Goal: Task Accomplishment & Management: Complete application form

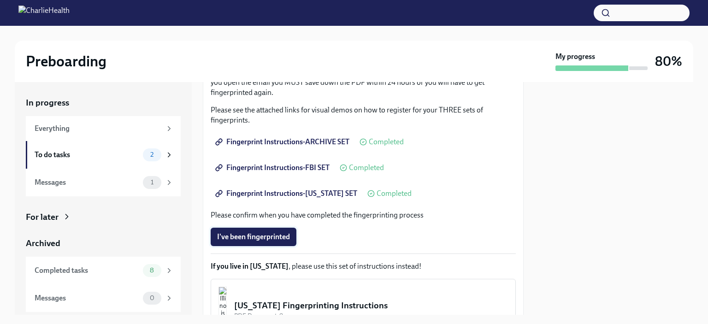
click at [285, 237] on span "I've been fingerprinted" at bounding box center [253, 236] width 73 height 9
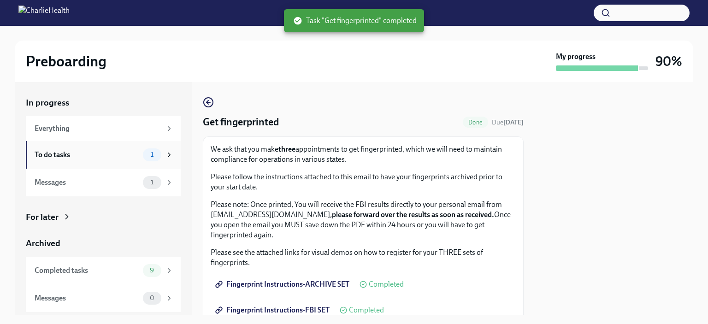
click at [104, 153] on div "To do tasks" at bounding box center [87, 155] width 105 height 10
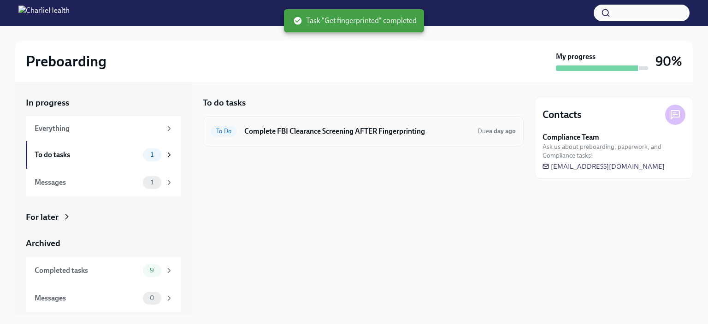
click at [324, 132] on h6 "Complete FBI Clearance Screening AFTER Fingerprinting" at bounding box center [357, 131] width 226 height 10
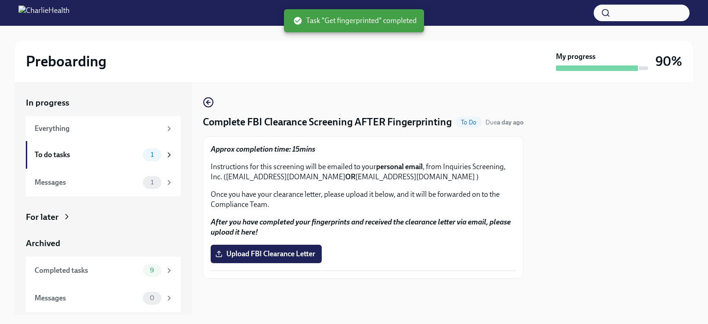
scroll to position [7, 0]
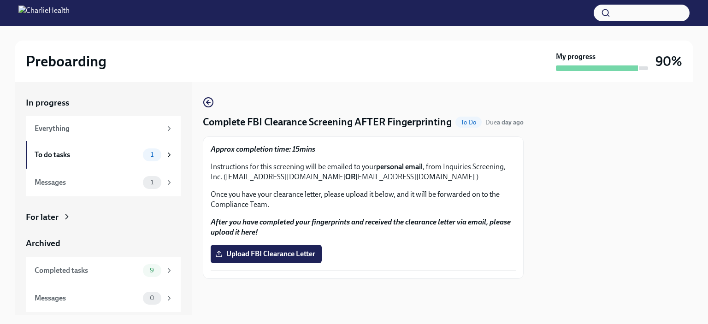
click at [276, 199] on p "Once you have your clearance letter, please upload it below, and it will be for…" at bounding box center [363, 199] width 305 height 20
click at [269, 210] on p "Once you have your clearance letter, please upload it below, and it will be for…" at bounding box center [363, 199] width 305 height 20
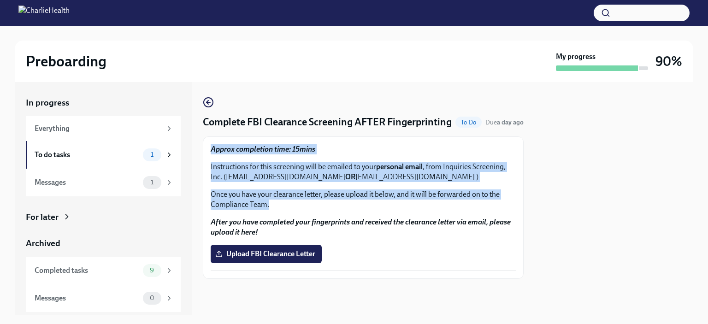
drag, startPoint x: 269, startPoint y: 211, endPoint x: 211, endPoint y: 159, distance: 78.3
click at [211, 159] on div "Approx completion time: 15mins Instructions for this screening will be emailed …" at bounding box center [363, 176] width 305 height 65
click at [212, 166] on div "Approx completion time: 15mins Instructions for this screening will be emailed …" at bounding box center [363, 176] width 305 height 65
drag, startPoint x: 268, startPoint y: 214, endPoint x: 208, endPoint y: 158, distance: 81.8
click at [208, 158] on div "Approx completion time: 15mins Instructions for this screening will be emailed …" at bounding box center [363, 207] width 321 height 142
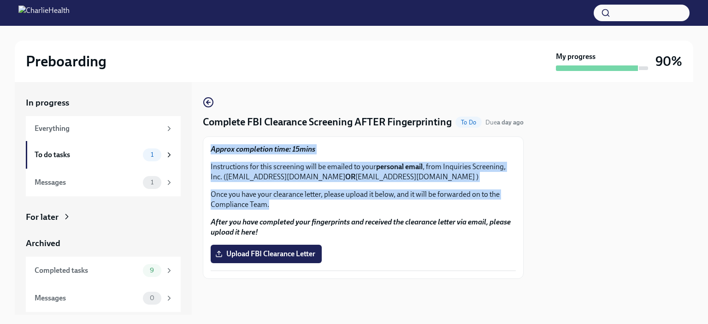
click at [208, 158] on div "Approx completion time: 15mins Instructions for this screening will be emailed …" at bounding box center [363, 207] width 321 height 142
drag, startPoint x: 277, startPoint y: 214, endPoint x: 205, endPoint y: 157, distance: 91.8
click at [205, 157] on div "Approx completion time: 15mins Instructions for this screening will be emailed …" at bounding box center [363, 207] width 321 height 142
click at [243, 180] on p "Instructions for this screening will be emailed to your personal email , from I…" at bounding box center [363, 172] width 305 height 20
drag, startPoint x: 273, startPoint y: 212, endPoint x: 208, endPoint y: 155, distance: 85.8
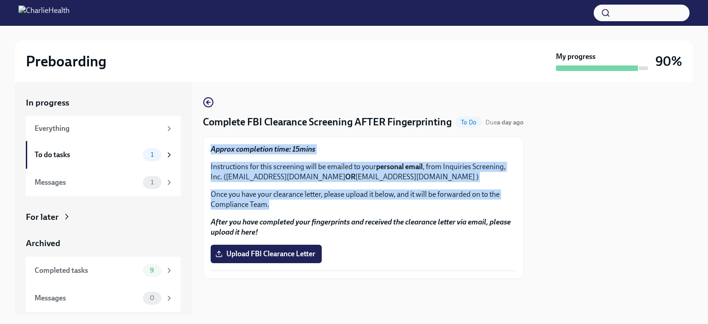
click at [208, 155] on div "Approx completion time: 15mins Instructions for this screening will be emailed …" at bounding box center [363, 207] width 321 height 142
click at [283, 192] on div "Approx completion time: 15mins Instructions for this screening will be emailed …" at bounding box center [363, 176] width 305 height 65
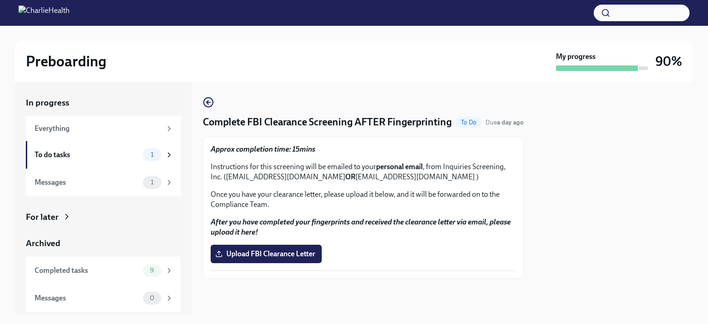
click at [289, 210] on p "Once you have your clearance letter, please upload it below, and it will be for…" at bounding box center [363, 199] width 305 height 20
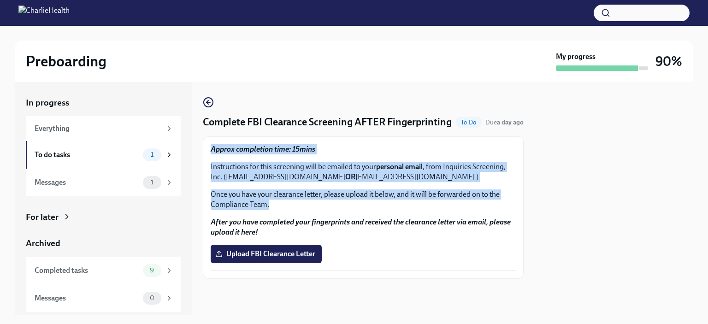
drag, startPoint x: 275, startPoint y: 212, endPoint x: 211, endPoint y: 153, distance: 86.1
click at [211, 153] on div "Approx completion time: 15mins Instructions for this screening will be emailed …" at bounding box center [363, 176] width 305 height 65
click at [236, 169] on p "Instructions for this screening will be emailed to your personal email , from I…" at bounding box center [363, 172] width 305 height 20
drag, startPoint x: 273, startPoint y: 213, endPoint x: 200, endPoint y: 148, distance: 97.9
click at [200, 148] on div "In progress Everything To do tasks 1 Messages 1 For later Archived Completed ta…" at bounding box center [354, 198] width 678 height 233
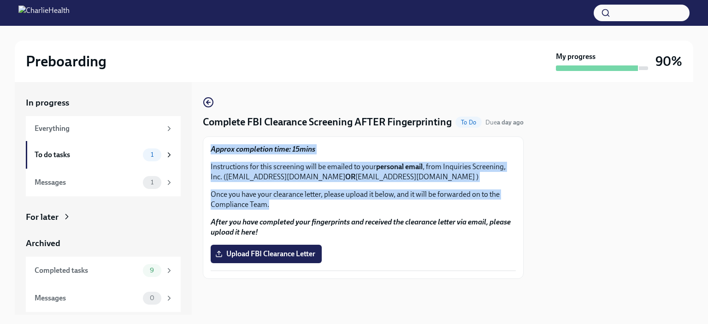
click at [271, 218] on div "Approx completion time: 15mins Instructions for this screening will be emailed …" at bounding box center [363, 207] width 305 height 127
drag, startPoint x: 271, startPoint y: 214, endPoint x: 211, endPoint y: 156, distance: 82.7
click at [211, 156] on div "Approx completion time: 15mins Instructions for this screening will be emailed …" at bounding box center [363, 176] width 305 height 65
click at [274, 199] on p "Once you have your clearance letter, please upload it below, and it will be for…" at bounding box center [363, 199] width 305 height 20
drag, startPoint x: 272, startPoint y: 211, endPoint x: 209, endPoint y: 157, distance: 82.9
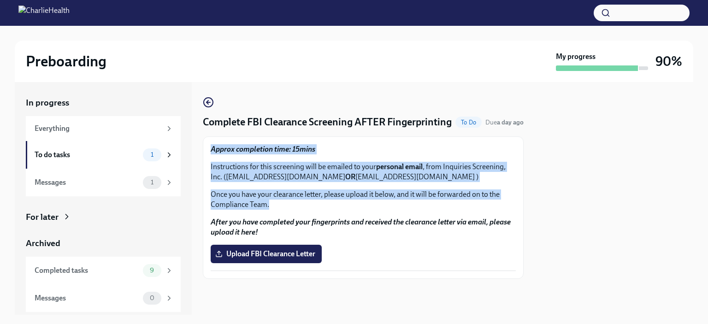
click at [209, 157] on div "Approx completion time: 15mins Instructions for this screening will be emailed …" at bounding box center [363, 207] width 321 height 142
click at [228, 168] on p "Instructions for this screening will be emailed to your personal email , from I…" at bounding box center [363, 172] width 305 height 20
drag, startPoint x: 274, startPoint y: 214, endPoint x: 212, endPoint y: 158, distance: 83.5
click at [212, 158] on div "Approx completion time: 15mins Instructions for this screening will be emailed …" at bounding box center [363, 176] width 305 height 65
click at [264, 182] on p "Instructions for this screening will be emailed to your personal email , from I…" at bounding box center [363, 172] width 305 height 20
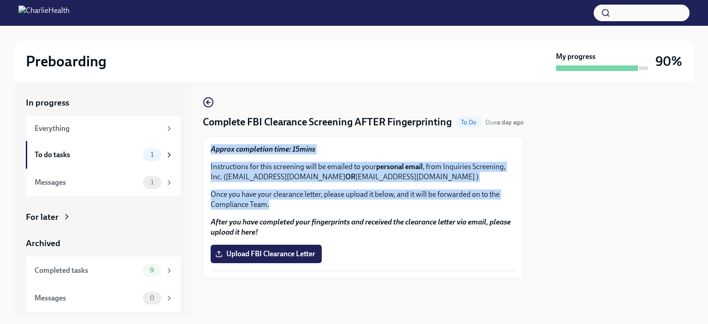
drag, startPoint x: 271, startPoint y: 213, endPoint x: 209, endPoint y: 155, distance: 85.4
click at [209, 155] on div "Approx completion time: 15mins Instructions for this screening will be emailed …" at bounding box center [363, 207] width 321 height 142
click at [272, 201] on p "Once you have your clearance letter, please upload it below, and it will be for…" at bounding box center [363, 199] width 305 height 20
drag, startPoint x: 272, startPoint y: 214, endPoint x: 210, endPoint y: 152, distance: 88.0
click at [210, 152] on div "Approx completion time: 15mins Instructions for this screening will be emailed …" at bounding box center [363, 207] width 321 height 142
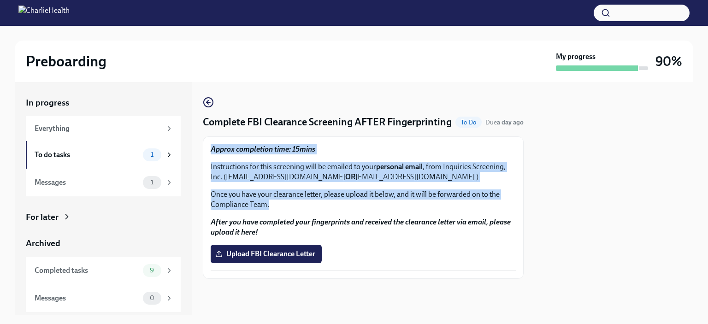
click at [271, 192] on div "Approx completion time: 15mins Instructions for this screening will be emailed …" at bounding box center [363, 176] width 305 height 65
drag, startPoint x: 272, startPoint y: 211, endPoint x: 208, endPoint y: 159, distance: 81.9
click at [208, 159] on div "Approx completion time: 15mins Instructions for this screening will be emailed …" at bounding box center [363, 207] width 321 height 142
click at [227, 167] on div "Approx completion time: 15mins Instructions for this screening will be emailed …" at bounding box center [363, 176] width 305 height 65
drag, startPoint x: 273, startPoint y: 211, endPoint x: 222, endPoint y: 169, distance: 66.1
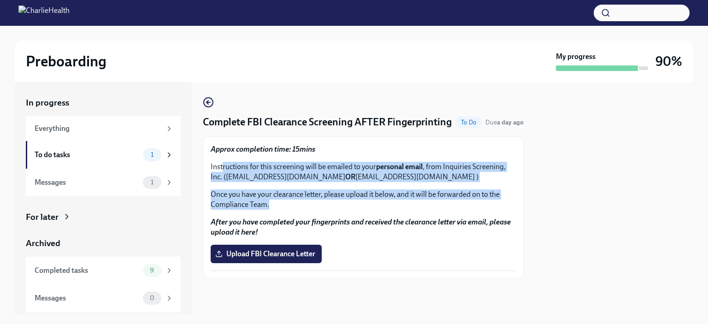
click at [222, 169] on div "Approx completion time: 15mins Instructions for this screening will be emailed …" at bounding box center [363, 176] width 305 height 65
click at [282, 203] on p "Once you have your clearance letter, please upload it below, and it will be for…" at bounding box center [363, 199] width 305 height 20
drag, startPoint x: 274, startPoint y: 208, endPoint x: 210, endPoint y: 152, distance: 84.9
click at [210, 152] on div "Approx completion time: 15mins Instructions for this screening will be emailed …" at bounding box center [363, 207] width 321 height 142
click at [256, 178] on p "Instructions for this screening will be emailed to your personal email , from I…" at bounding box center [363, 172] width 305 height 20
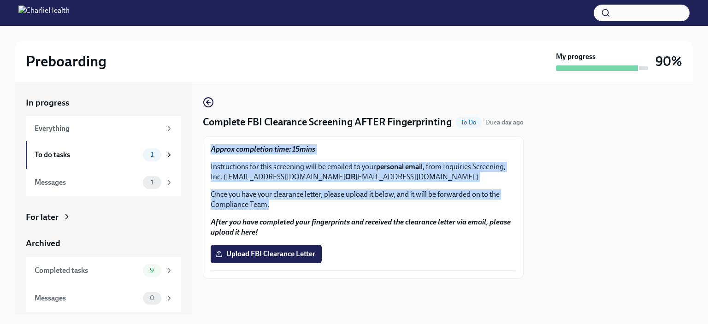
drag, startPoint x: 271, startPoint y: 214, endPoint x: 210, endPoint y: 154, distance: 85.7
click at [210, 154] on div "Approx completion time: 15mins Instructions for this screening will be emailed …" at bounding box center [363, 207] width 321 height 142
click at [281, 194] on div "Approx completion time: 15mins Instructions for this screening will be emailed …" at bounding box center [363, 176] width 305 height 65
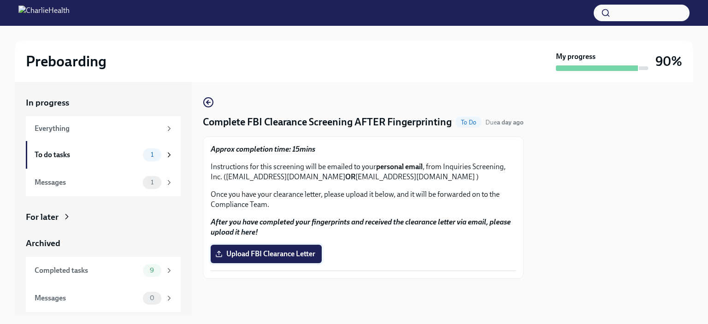
click at [277, 258] on span "Upload FBI Clearance Letter" at bounding box center [266, 253] width 98 height 9
click at [0, 0] on input "Upload FBI Clearance Letter" at bounding box center [0, 0] width 0 height 0
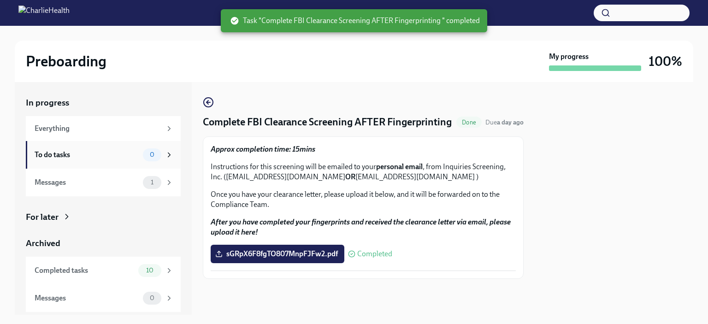
click at [108, 150] on div "To do tasks" at bounding box center [87, 155] width 105 height 10
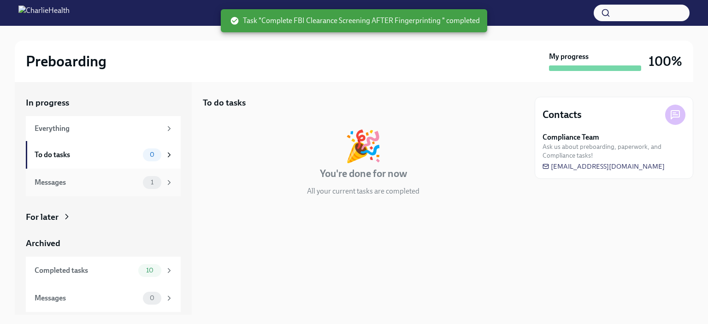
click at [102, 187] on div "Messages" at bounding box center [87, 182] width 105 height 10
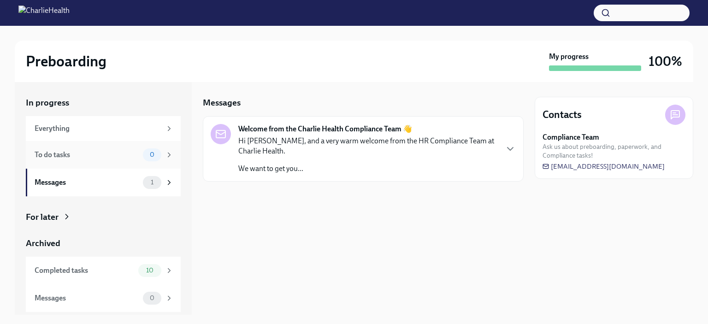
click at [101, 157] on div "To do tasks" at bounding box center [87, 155] width 105 height 10
